Goal: Transaction & Acquisition: Purchase product/service

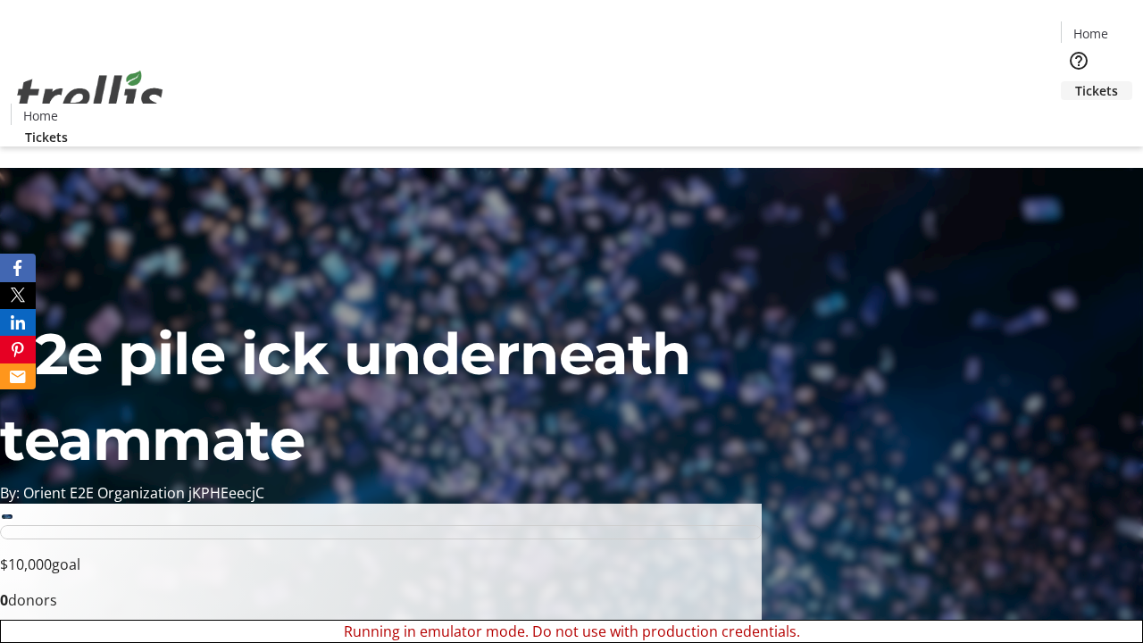
click at [1075, 81] on span "Tickets" at bounding box center [1096, 90] width 43 height 19
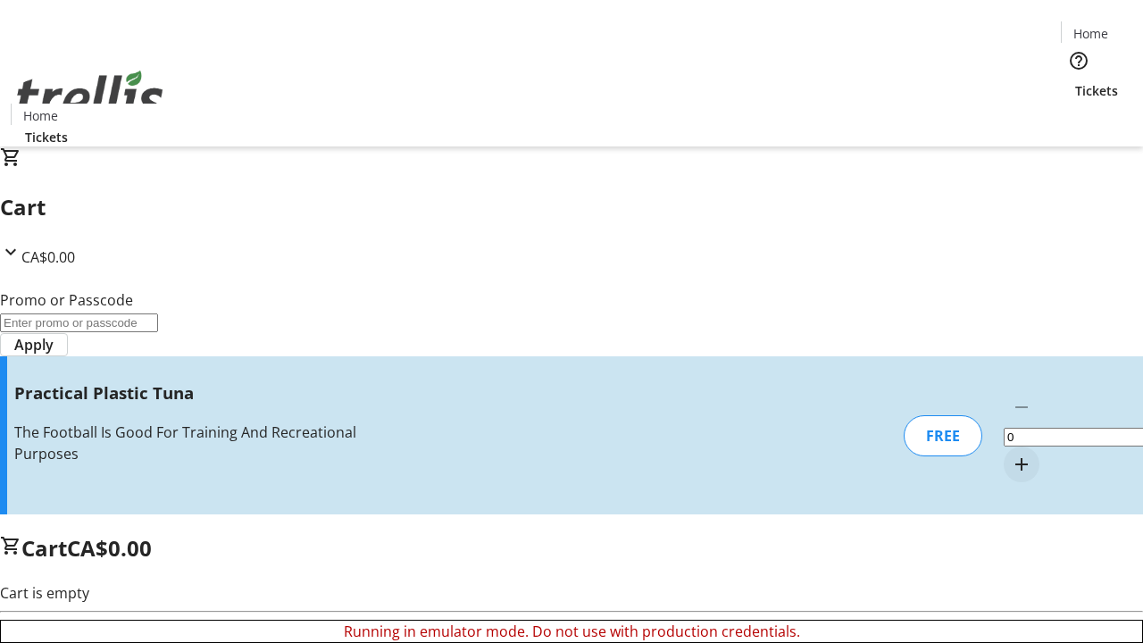
click at [1011, 454] on mat-icon "Increment by one" at bounding box center [1021, 464] width 21 height 21
type input "1"
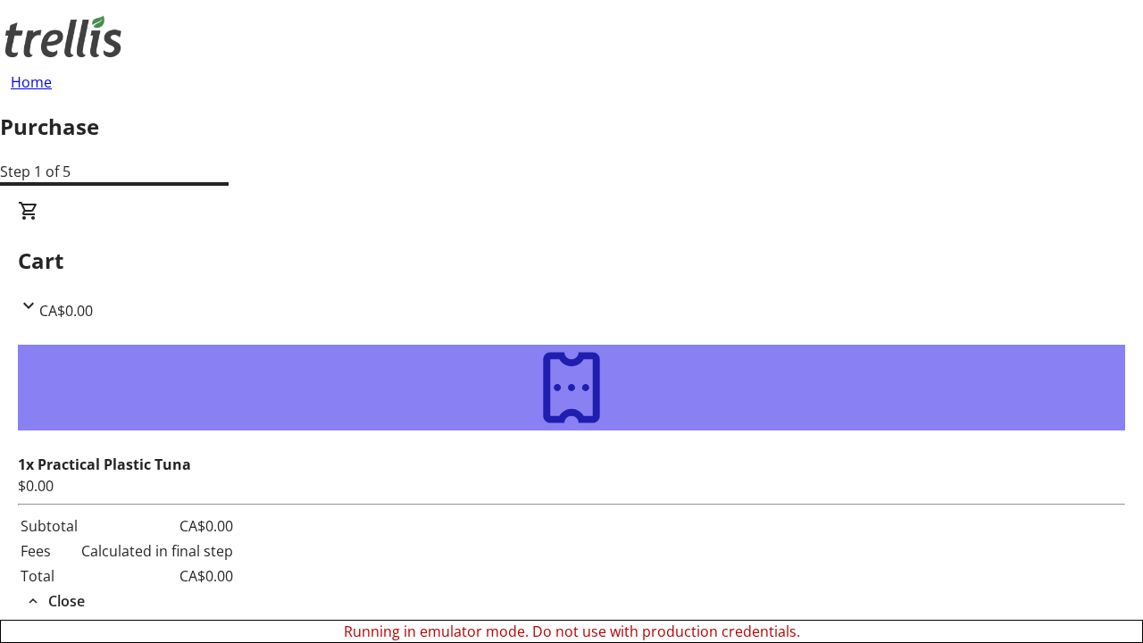
type input "[EMAIL_ADDRESS][DOMAIN_NAME]"
type input "Nova"
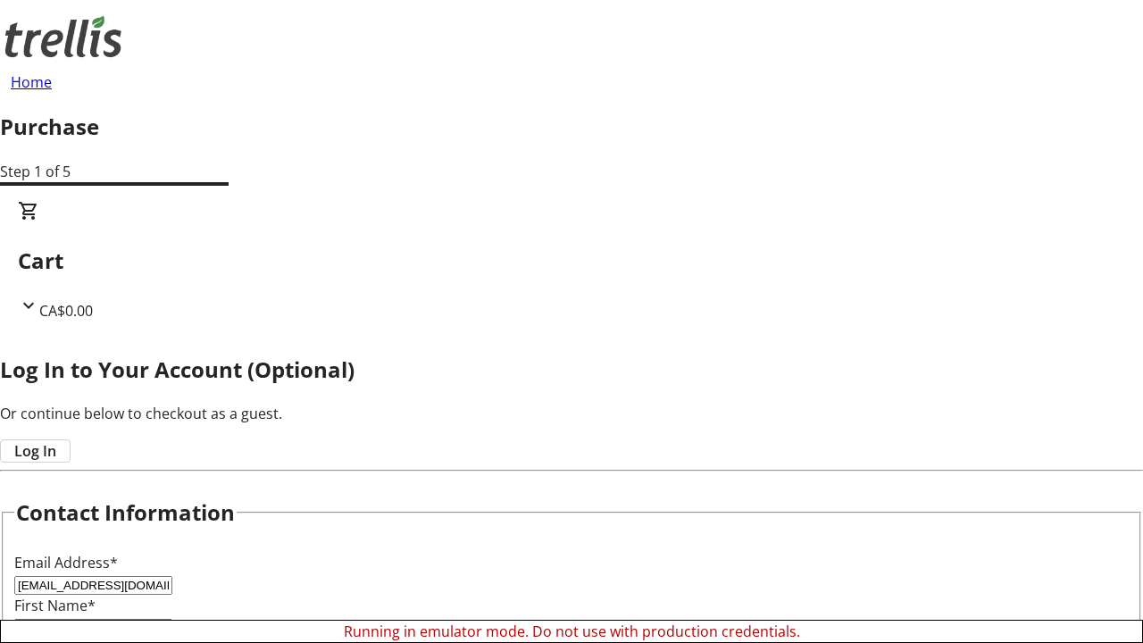
type input "[PERSON_NAME]"
